Goal: Transaction & Acquisition: Subscribe to service/newsletter

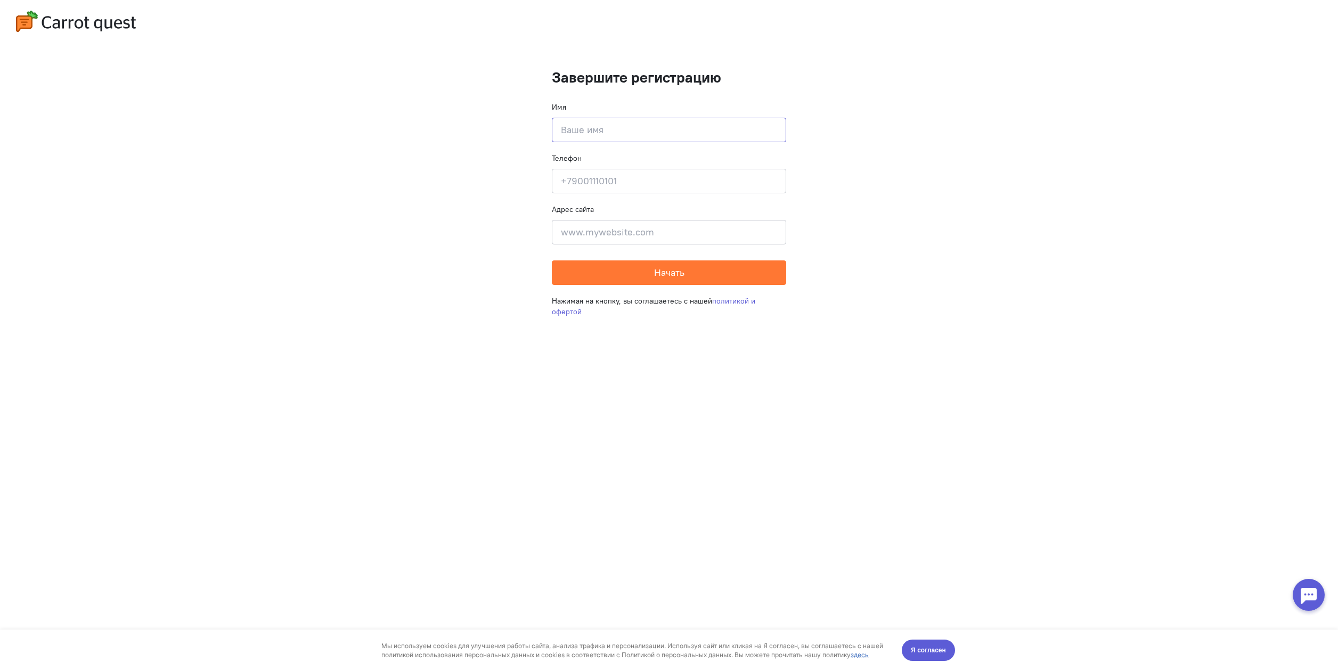
click at [634, 126] on input at bounding box center [669, 130] width 234 height 24
type input "тест pronin"
type input "[PHONE_NUMBER]"
type input "[PERSON_NAME][STREET_ADDRESS]"
type input "pronin"
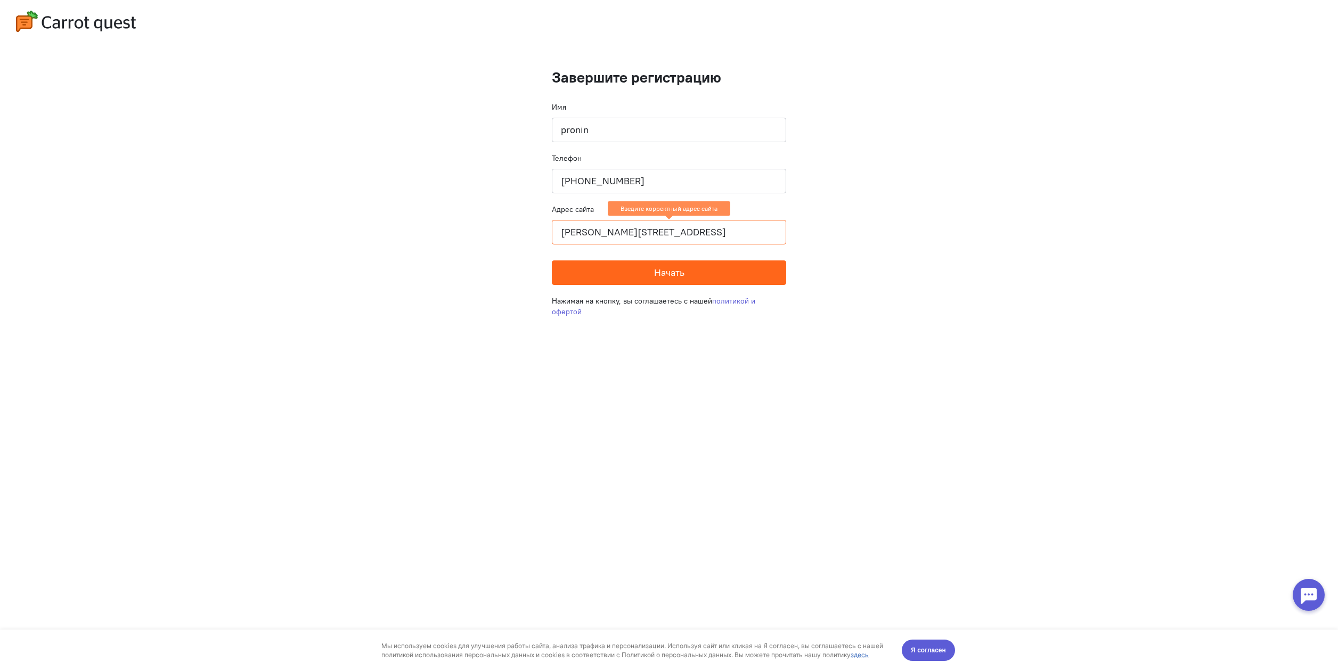
click at [620, 274] on button "Начать" at bounding box center [669, 272] width 234 height 24
click at [673, 230] on input "[PERSON_NAME][STREET_ADDRESS]" at bounding box center [669, 232] width 234 height 24
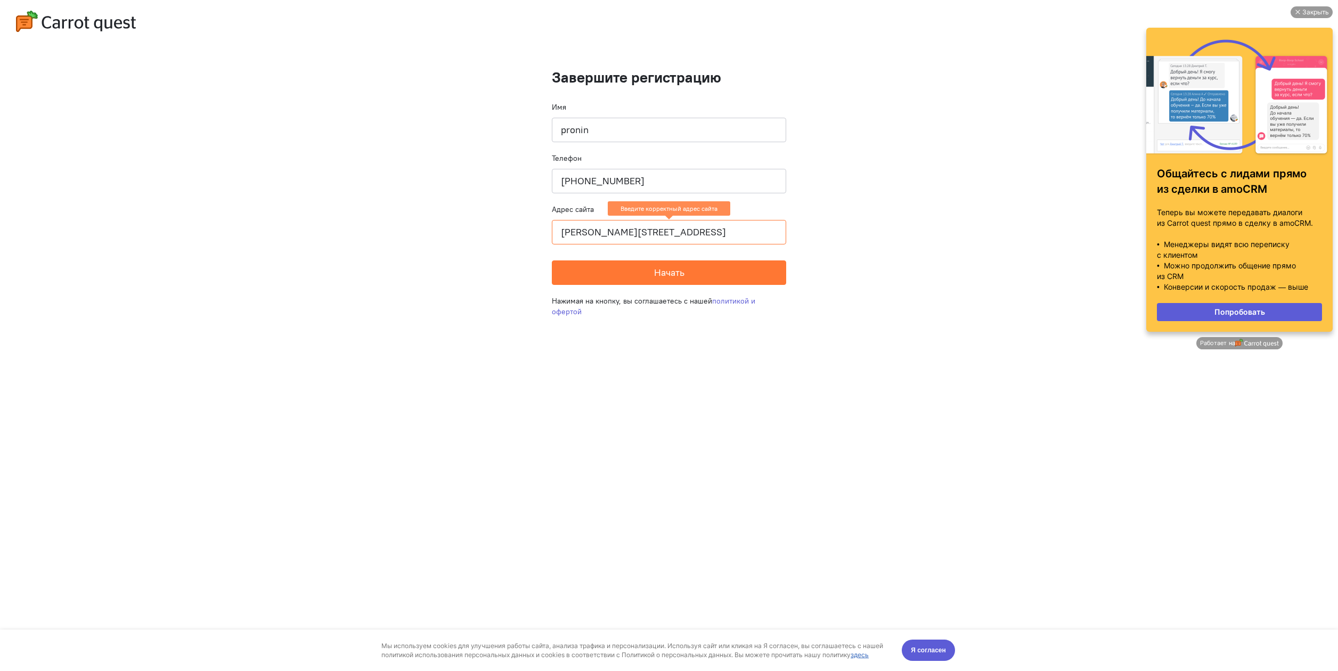
click at [612, 234] on input "[PERSON_NAME][STREET_ADDRESS]" at bounding box center [669, 232] width 234 height 24
paste input "[URL][DOMAIN_NAME]"
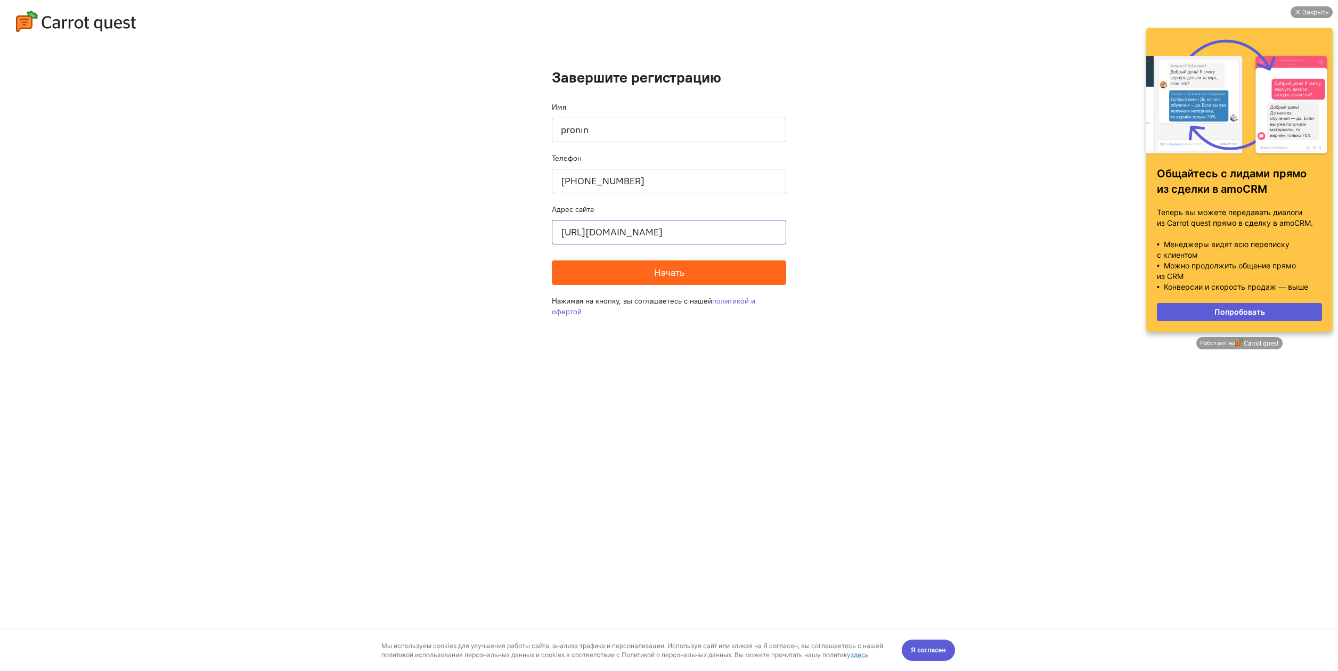
type input "[URL][DOMAIN_NAME]"
click at [570, 277] on button "Начать" at bounding box center [669, 272] width 234 height 24
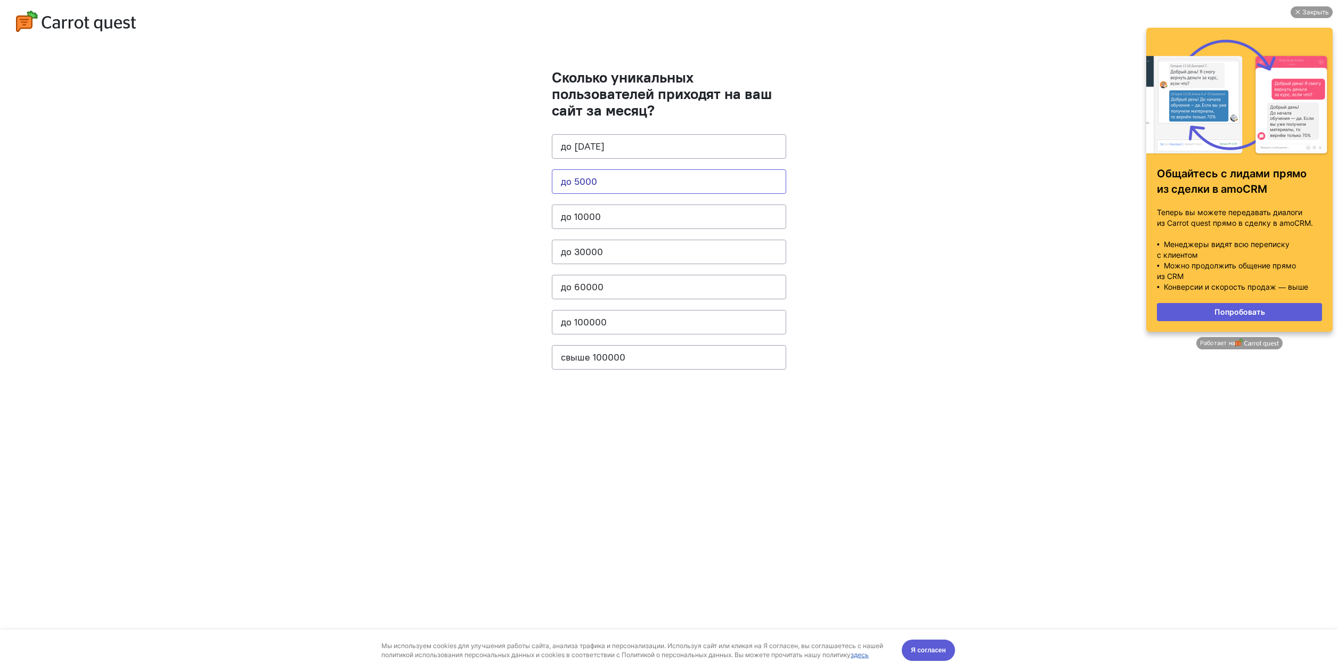
click at [604, 189] on button "до 5000" at bounding box center [669, 181] width 234 height 24
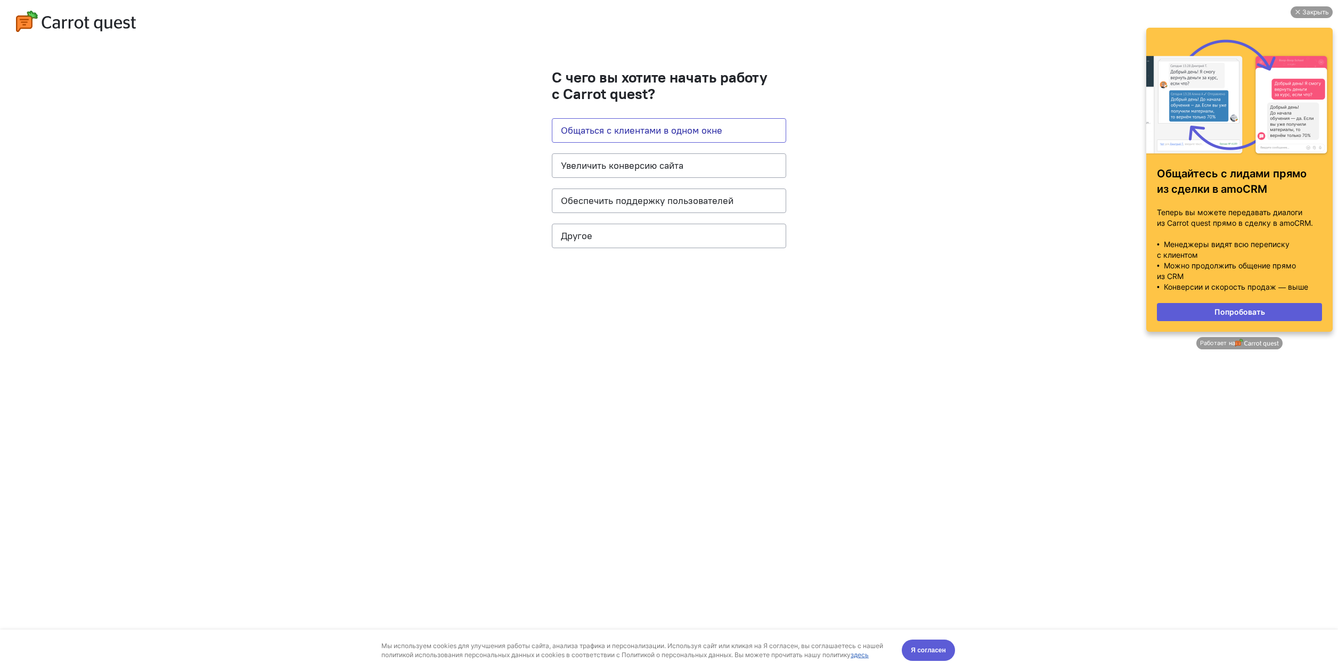
click at [571, 126] on button "Общаться с клиентами в одном окне" at bounding box center [669, 130] width 234 height 24
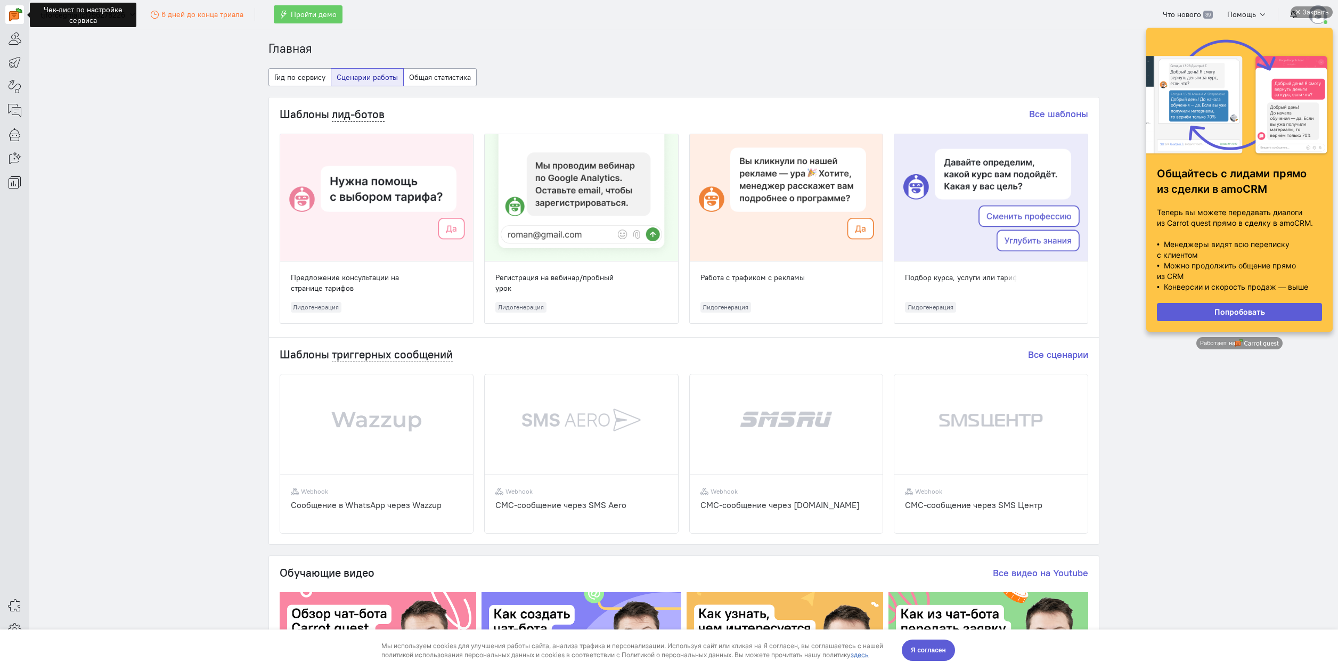
click at [21, 10] on img at bounding box center [15, 14] width 13 height 13
click at [928, 656] on button "Я согласен" at bounding box center [928, 650] width 53 height 21
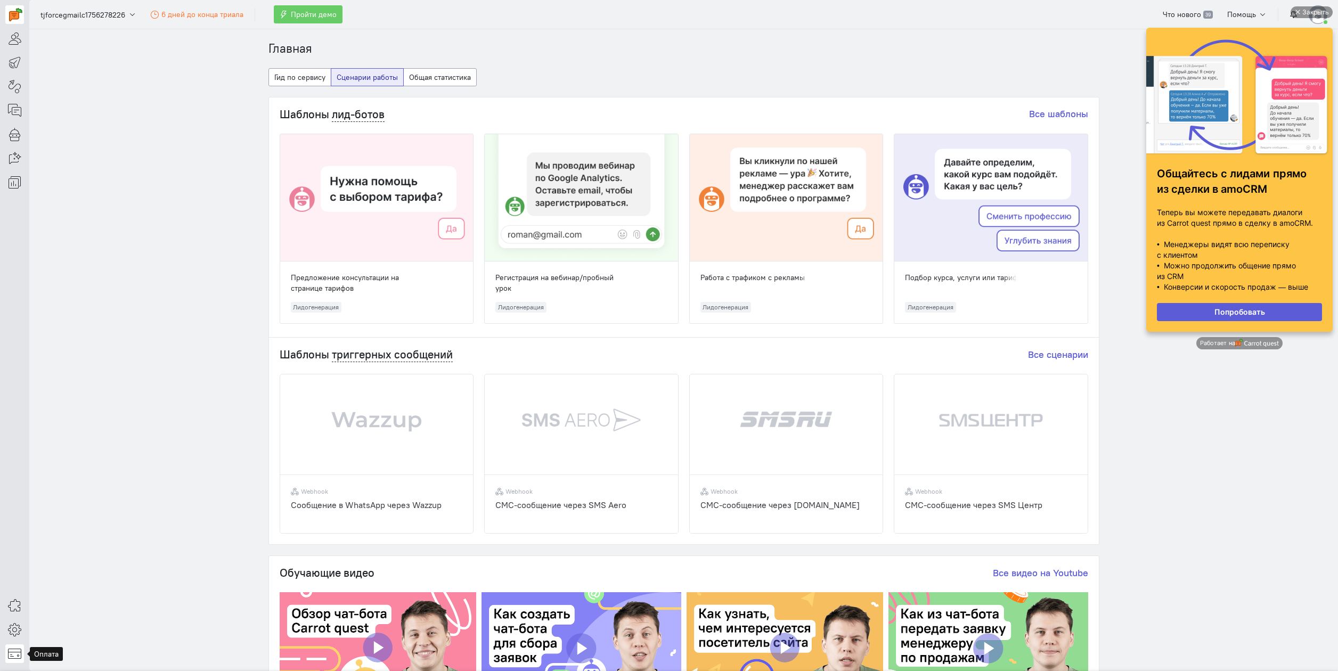
click at [11, 653] on icon at bounding box center [14, 653] width 13 height 13
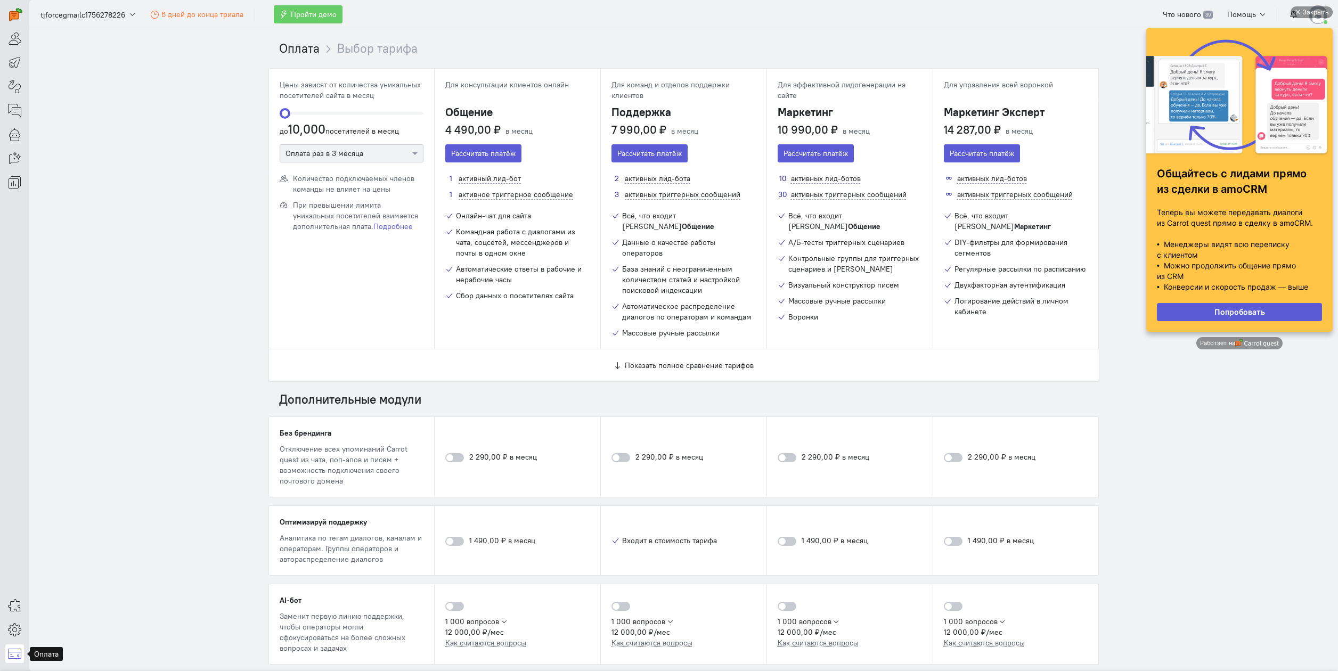
click at [317, 153] on div at bounding box center [351, 153] width 143 height 11
click at [165, 198] on section "Оплата Выбор тарифа Цены зависят от количества уникальных посетителей сайта в м…" at bounding box center [683, 350] width 1308 height 642
click at [1300, 10] on div "Закрыть" at bounding box center [1311, 12] width 42 height 12
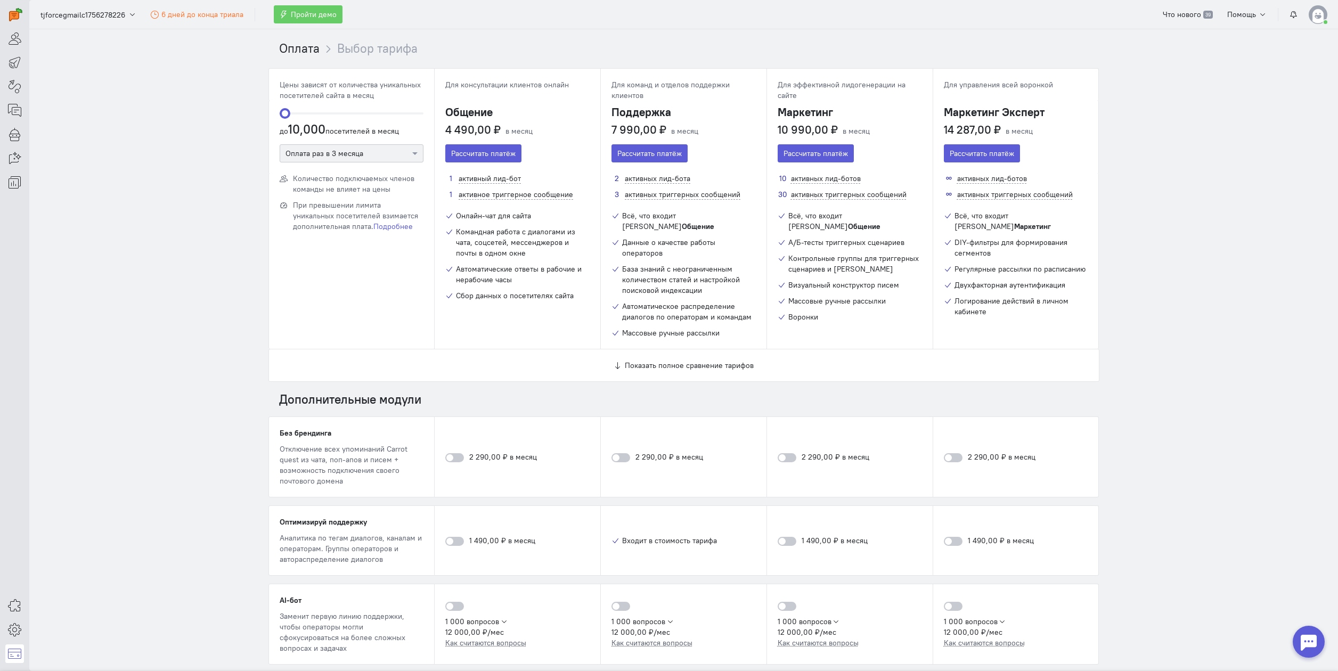
drag, startPoint x: 280, startPoint y: 114, endPoint x: 257, endPoint y: 117, distance: 23.6
click at [258, 117] on div "Оплата Выбор тарифа Цены зависят от количества уникальных посетителей сайта в м…" at bounding box center [684, 492] width 852 height 927
click at [320, 281] on div "Количество подключаемых членов команды не влияет на цены При превышении лимита …" at bounding box center [352, 261] width 166 height 176
click at [357, 151] on div at bounding box center [351, 153] width 143 height 11
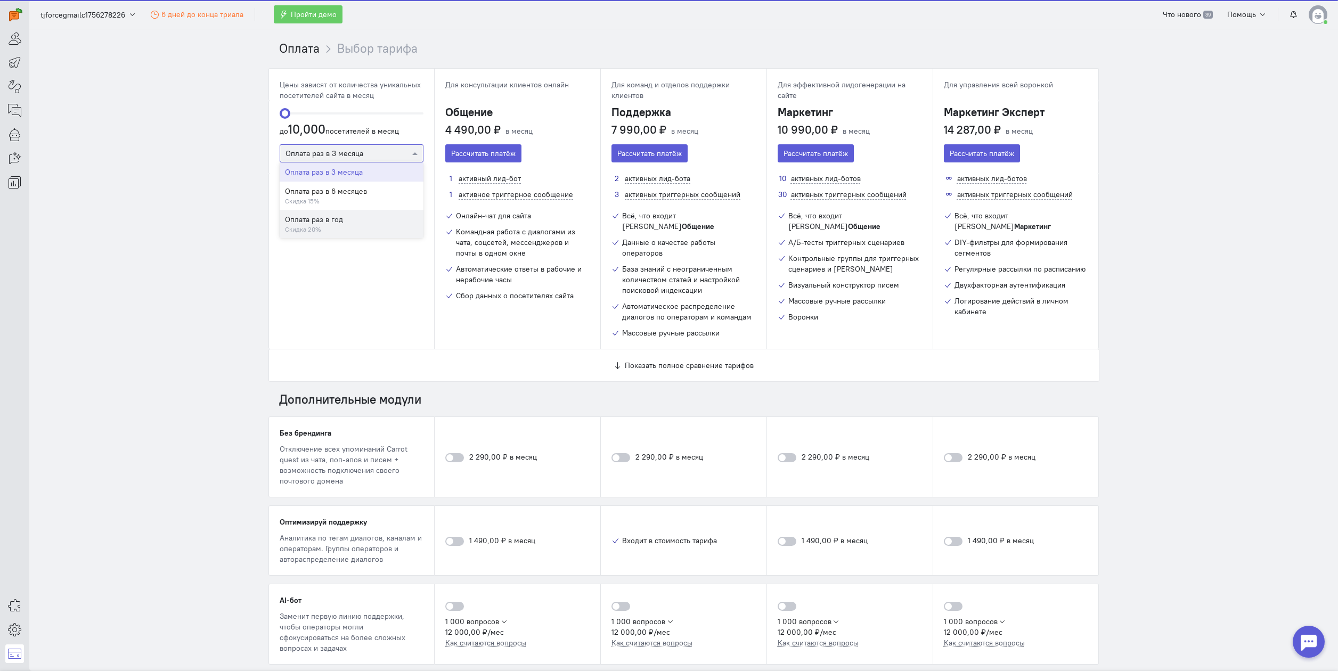
click at [316, 279] on div "Количество подключаемых членов команды не влияет на цены При превышении лимита …" at bounding box center [352, 261] width 166 height 176
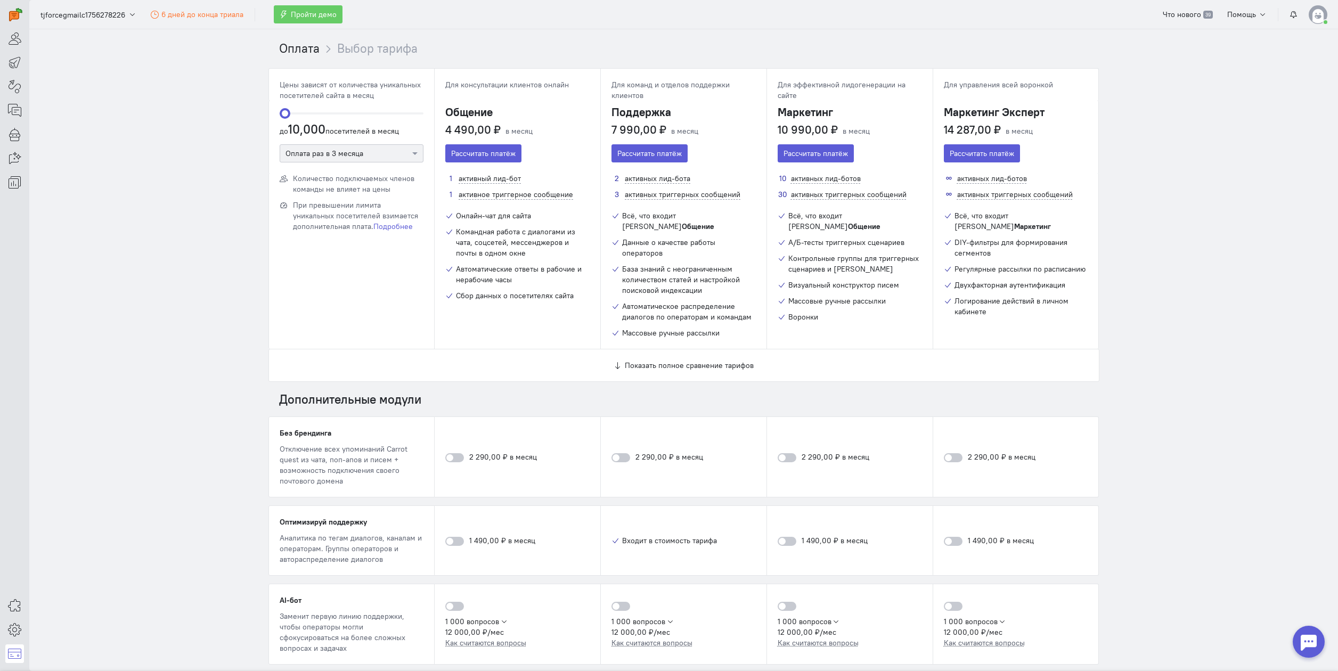
click at [675, 349] on div "Показать полное сравнение тарифов" at bounding box center [684, 365] width 830 height 32
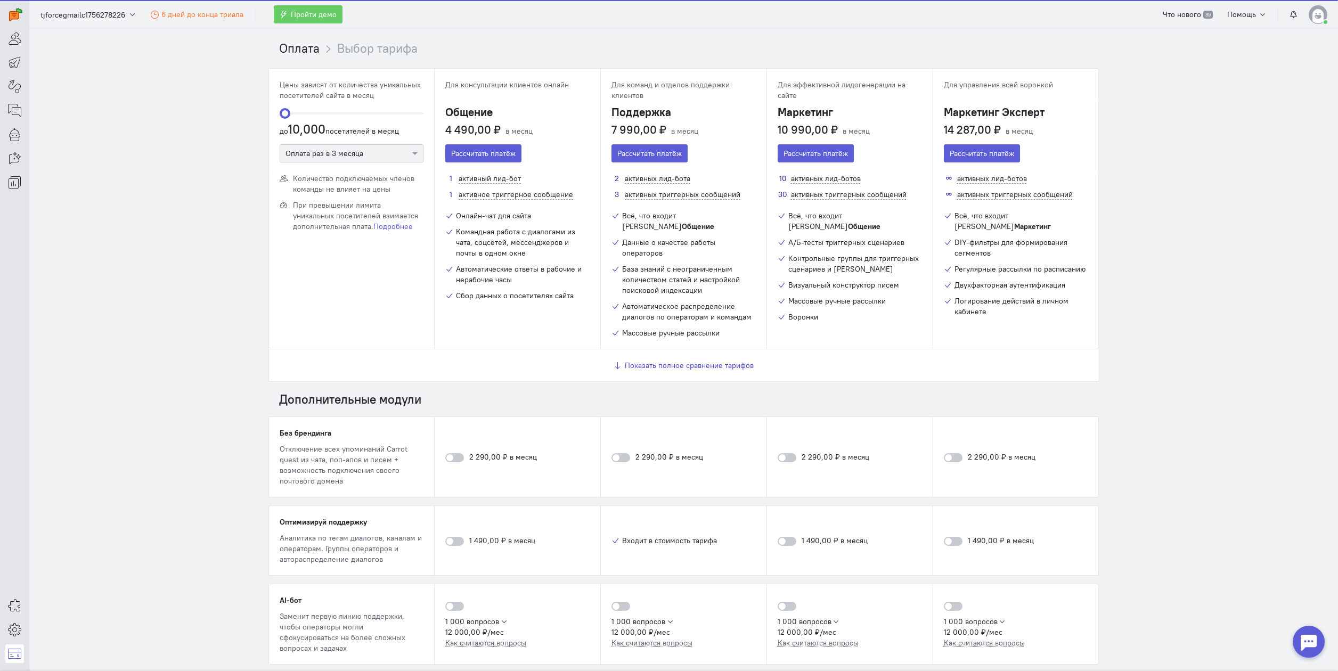
click at [678, 361] on span "Показать полное сравнение тарифов" at bounding box center [689, 366] width 129 height 10
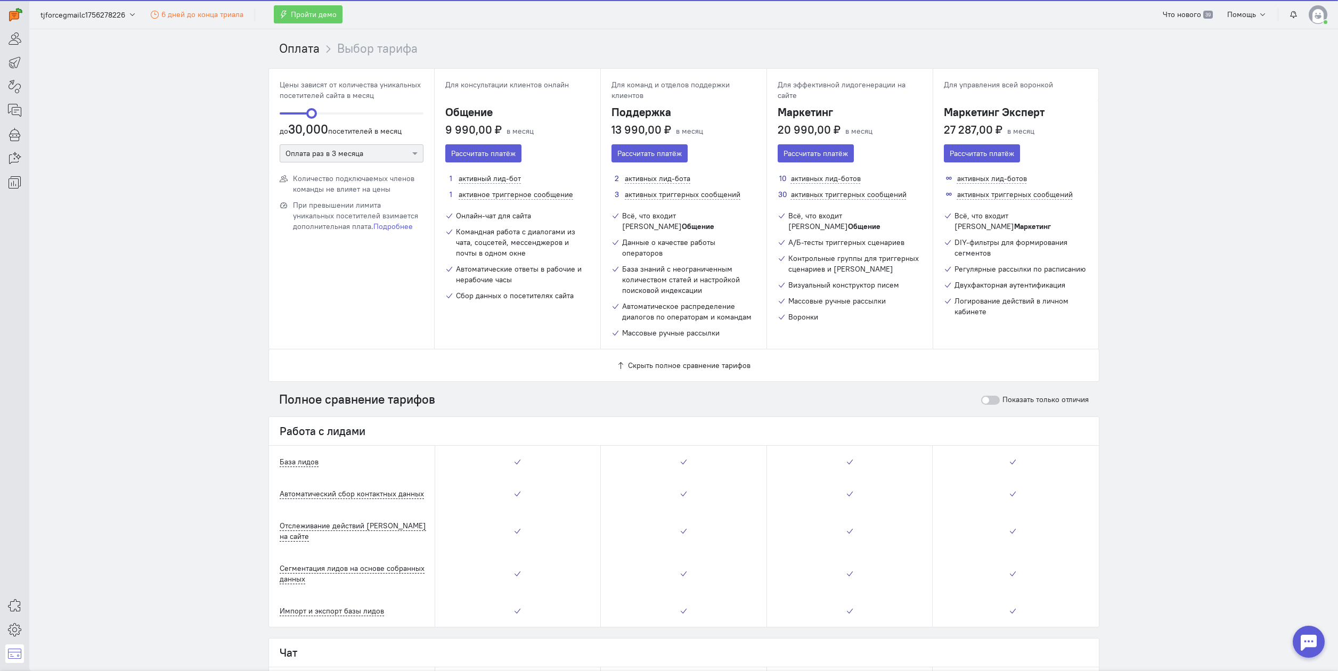
drag, startPoint x: 280, startPoint y: 111, endPoint x: 304, endPoint y: 113, distance: 24.1
click at [306, 113] on span "ngx-slider" at bounding box center [311, 113] width 11 height 11
drag, startPoint x: 304, startPoint y: 113, endPoint x: 252, endPoint y: 116, distance: 52.3
click at [252, 116] on section "Оплата Выбор тарифа Цены зависят от количества уникальных посетителей сайта в м…" at bounding box center [683, 350] width 1308 height 642
